Goal: Information Seeking & Learning: Learn about a topic

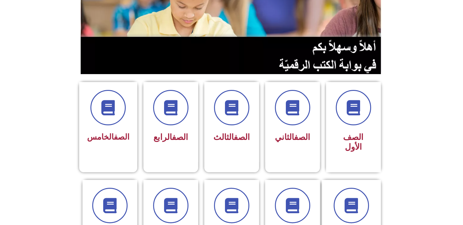
scroll to position [90, 0]
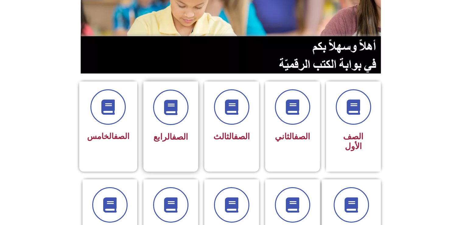
click at [168, 134] on span "الصف الرابع" at bounding box center [171, 137] width 35 height 10
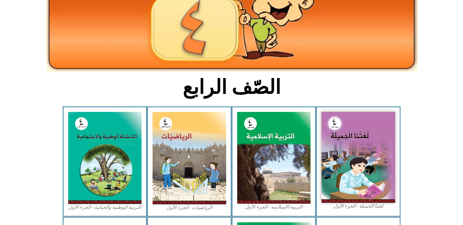
scroll to position [107, 0]
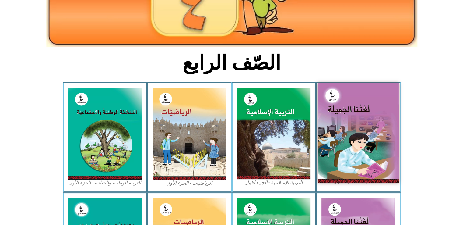
click at [373, 110] on img at bounding box center [358, 133] width 81 height 100
